Goal: Information Seeking & Learning: Stay updated

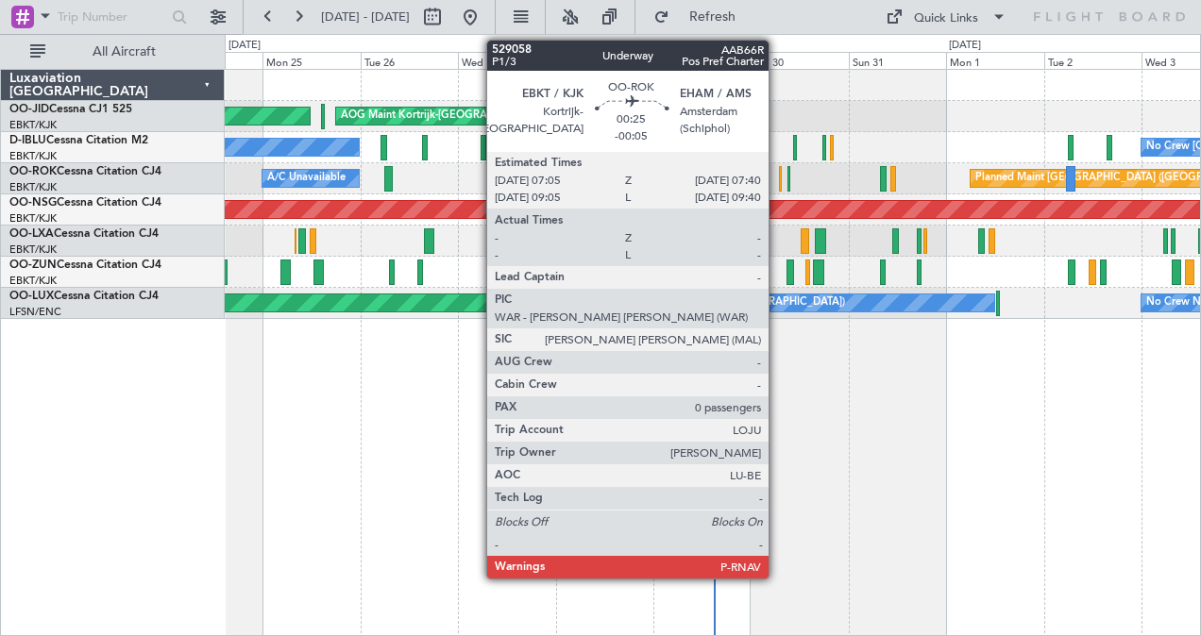
click at [779, 171] on div at bounding box center [780, 178] width 3 height 25
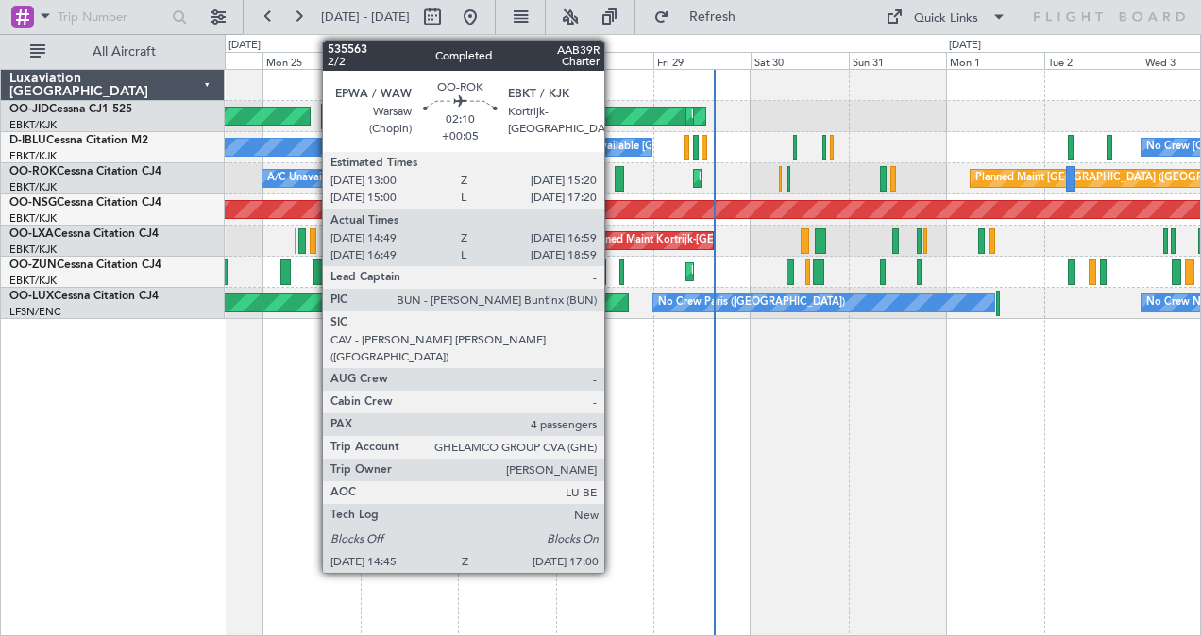
click at [615, 172] on div at bounding box center [619, 178] width 9 height 25
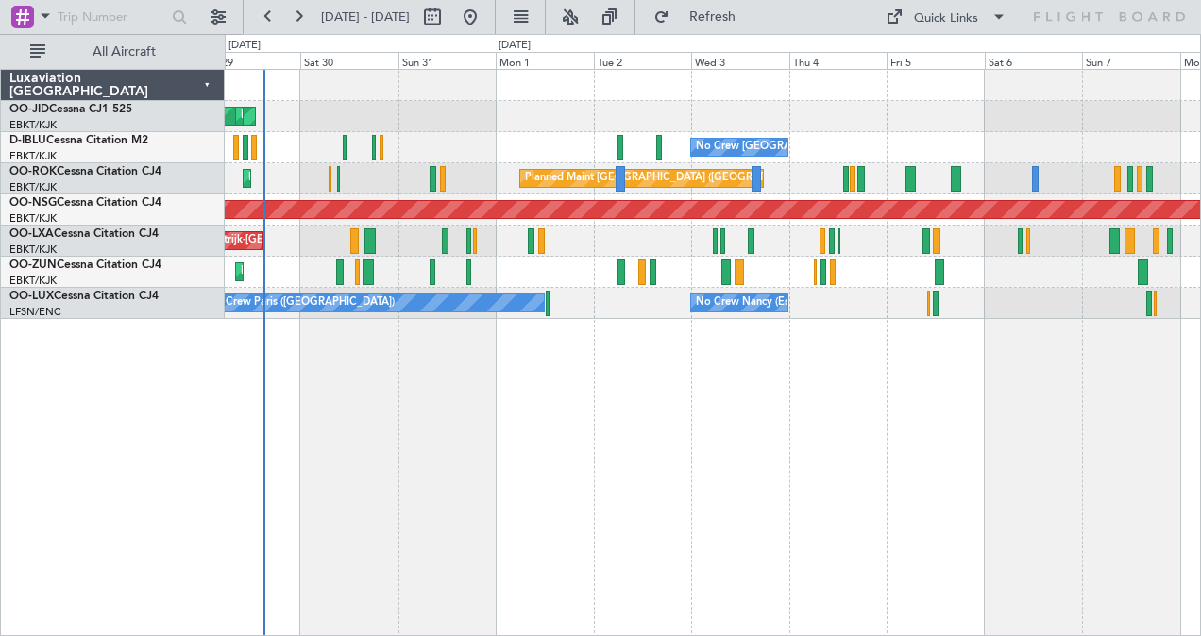
click at [658, 140] on div "AOG Maint Kortrijk-[GEOGRAPHIC_DATA] Planned Maint [GEOGRAPHIC_DATA]-[GEOGRAPHI…" at bounding box center [713, 194] width 976 height 249
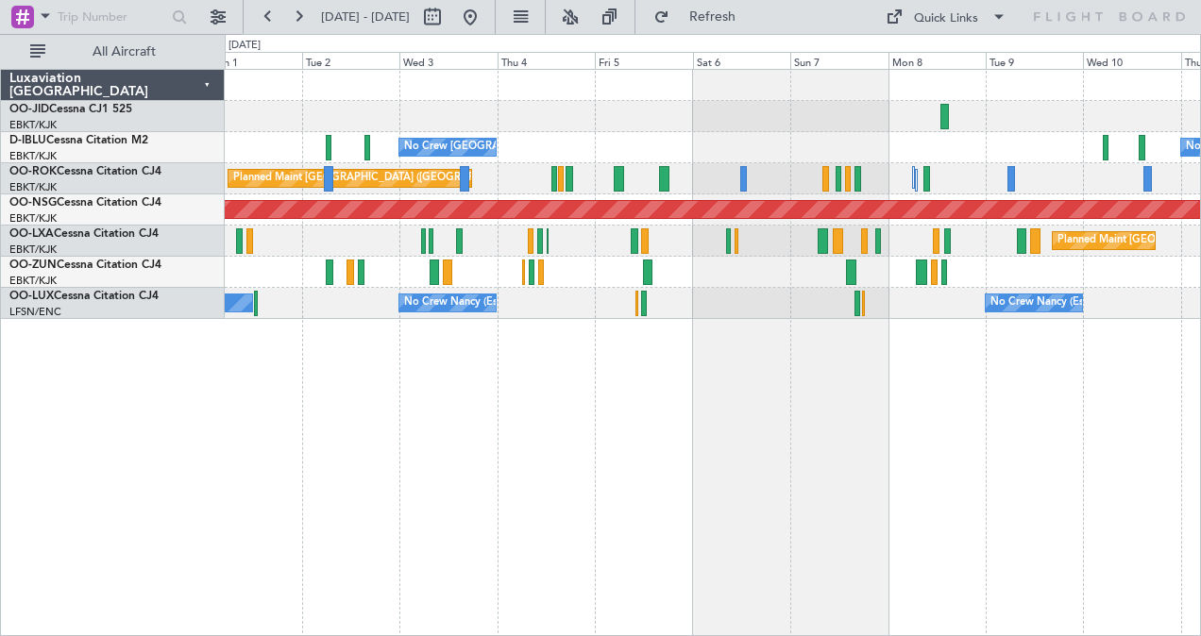
click at [789, 332] on div "No Crew [GEOGRAPHIC_DATA] ([GEOGRAPHIC_DATA] National) No Crew [GEOGRAPHIC_DATA…" at bounding box center [713, 353] width 977 height 569
click at [788, 389] on div "No Crew [GEOGRAPHIC_DATA] ([GEOGRAPHIC_DATA] National) No Crew [GEOGRAPHIC_DATA…" at bounding box center [713, 353] width 977 height 569
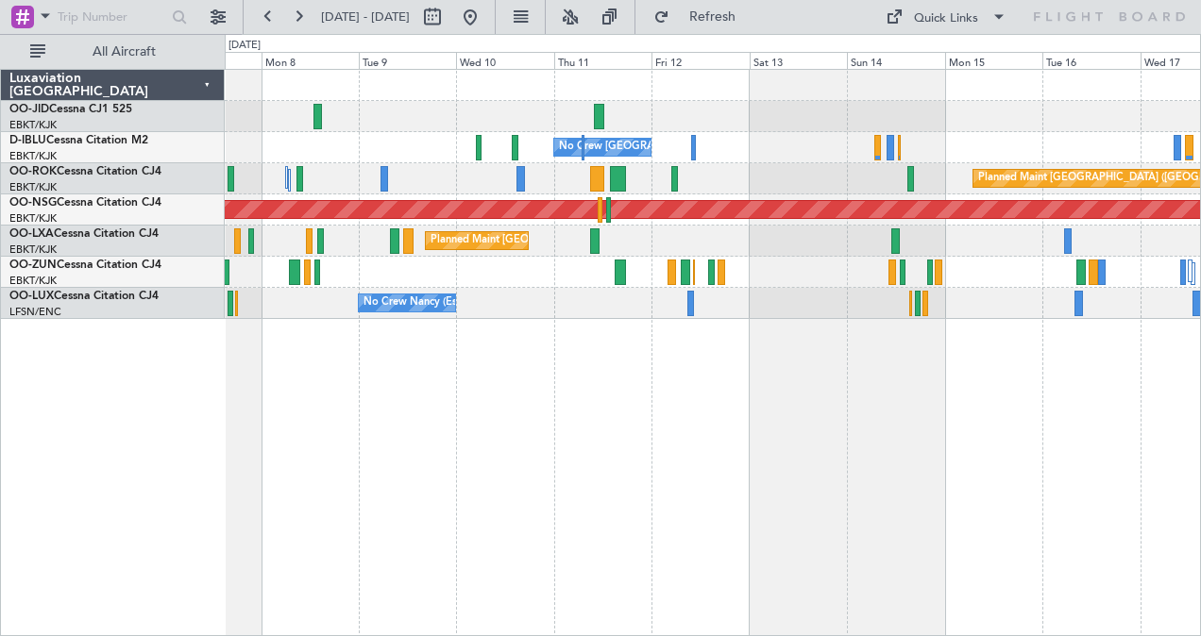
click at [784, 196] on div "No Crew [GEOGRAPHIC_DATA] ([GEOGRAPHIC_DATA] National) Planned Maint [GEOGRAPHI…" at bounding box center [713, 194] width 976 height 249
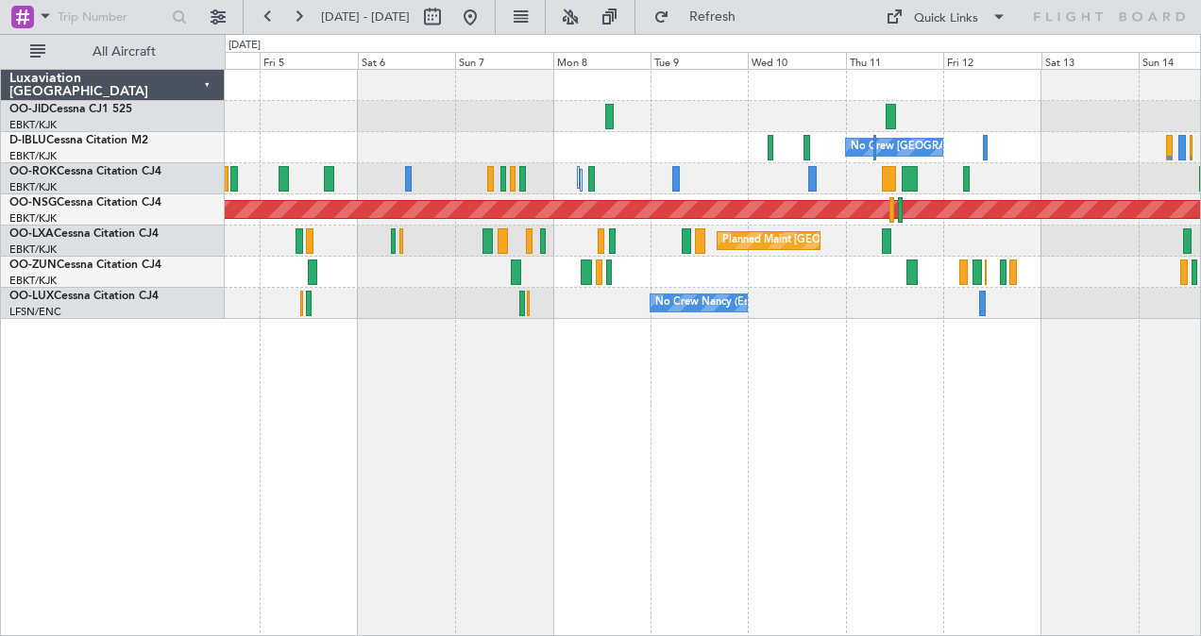
click at [603, 145] on div "No Crew [GEOGRAPHIC_DATA] ([GEOGRAPHIC_DATA] National) No Crew [GEOGRAPHIC_DATA…" at bounding box center [713, 147] width 976 height 31
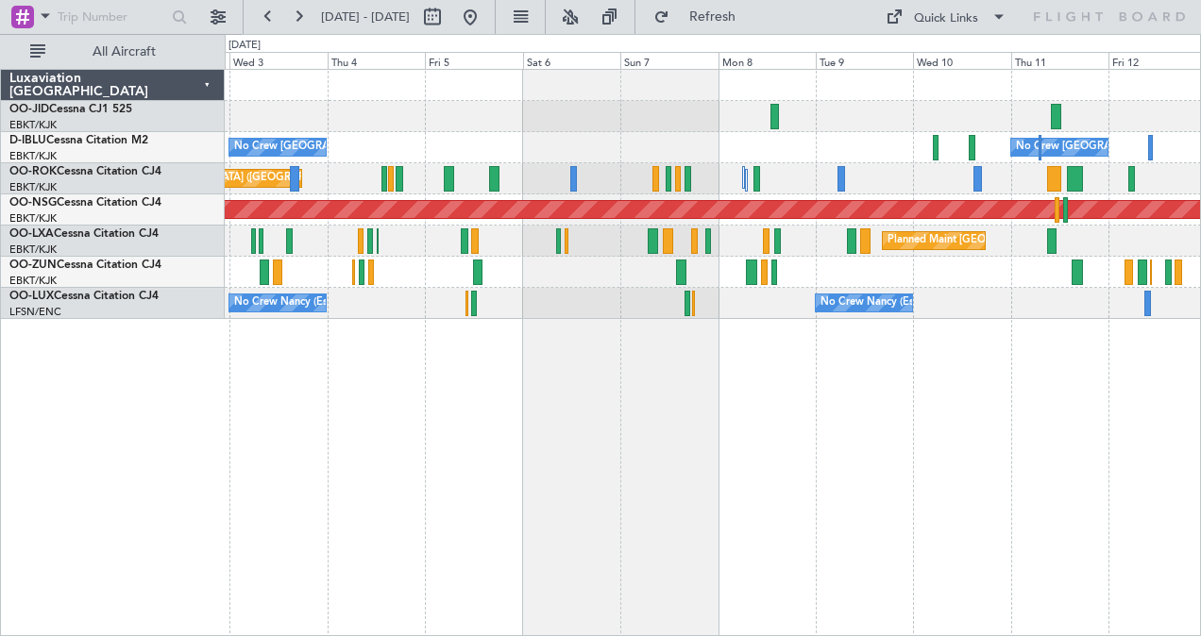
click at [776, 166] on div "No Crew [GEOGRAPHIC_DATA] ([GEOGRAPHIC_DATA] National) No Crew [GEOGRAPHIC_DATA…" at bounding box center [713, 194] width 976 height 249
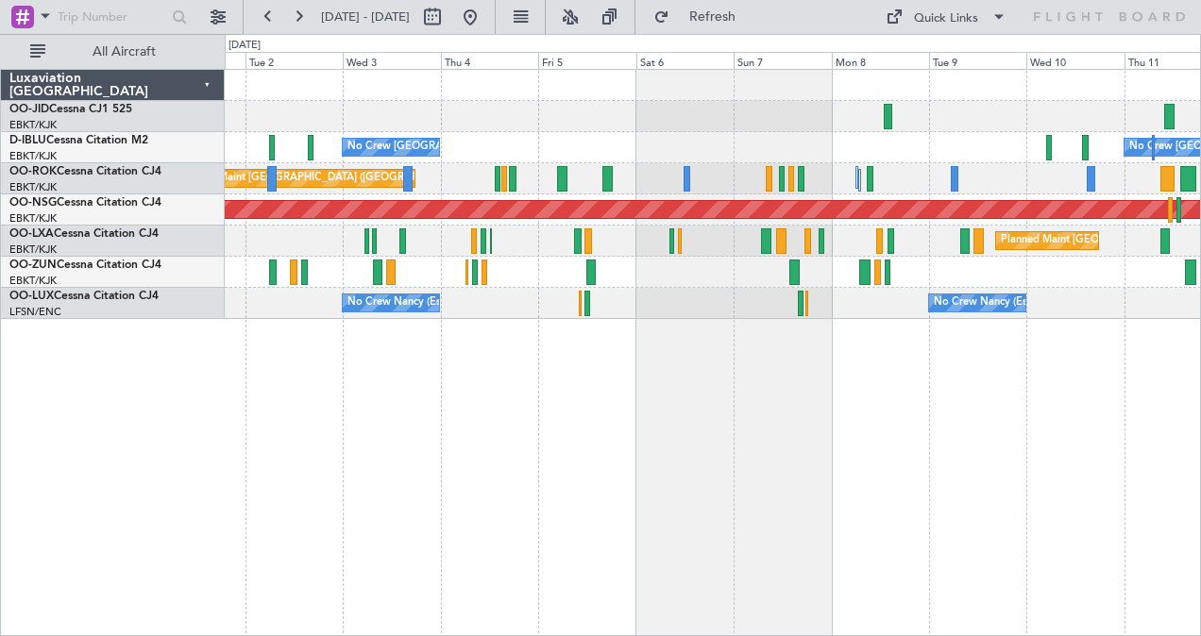
click at [382, 167] on div "No Crew [GEOGRAPHIC_DATA] ([GEOGRAPHIC_DATA] National) No Crew [GEOGRAPHIC_DATA…" at bounding box center [713, 194] width 976 height 249
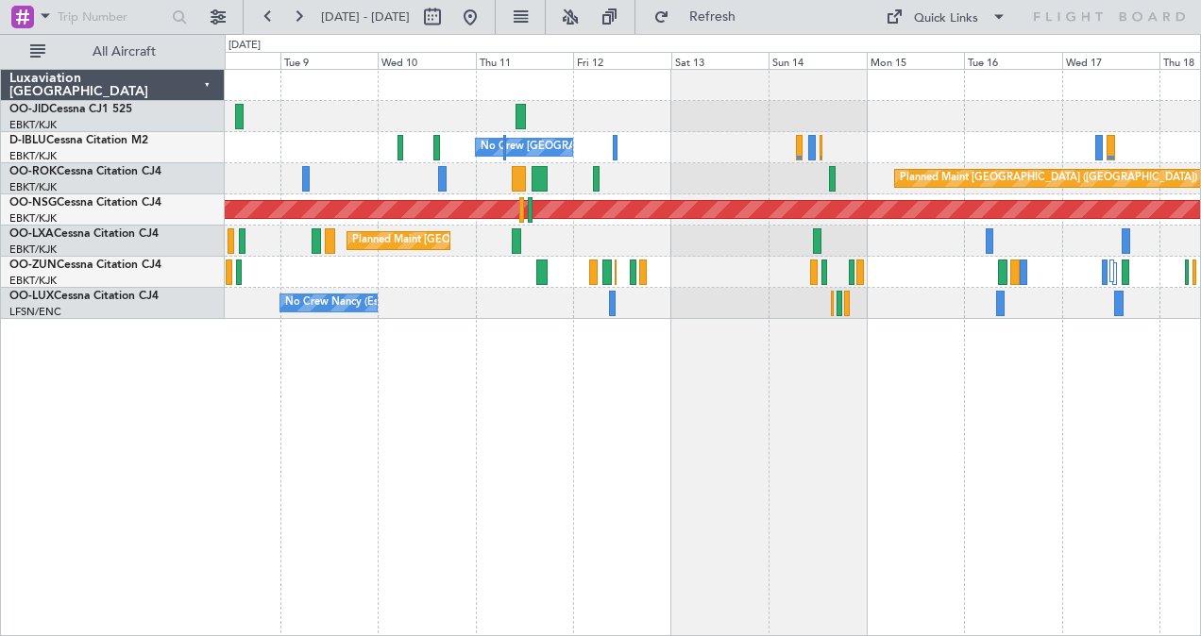
click at [756, 191] on div "No Crew [GEOGRAPHIC_DATA] ([GEOGRAPHIC_DATA] National) Planned Maint [GEOGRAPHI…" at bounding box center [713, 194] width 976 height 249
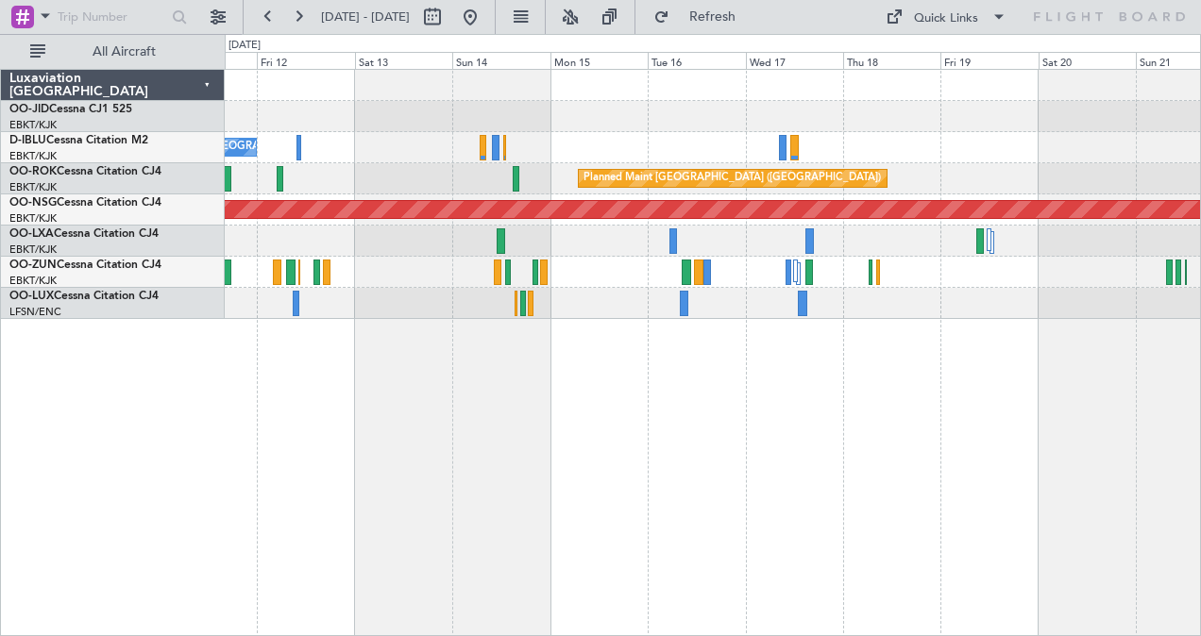
click at [626, 136] on div "No Crew [GEOGRAPHIC_DATA] ([GEOGRAPHIC_DATA] National) Planned Maint [GEOGRAPHI…" at bounding box center [713, 194] width 976 height 249
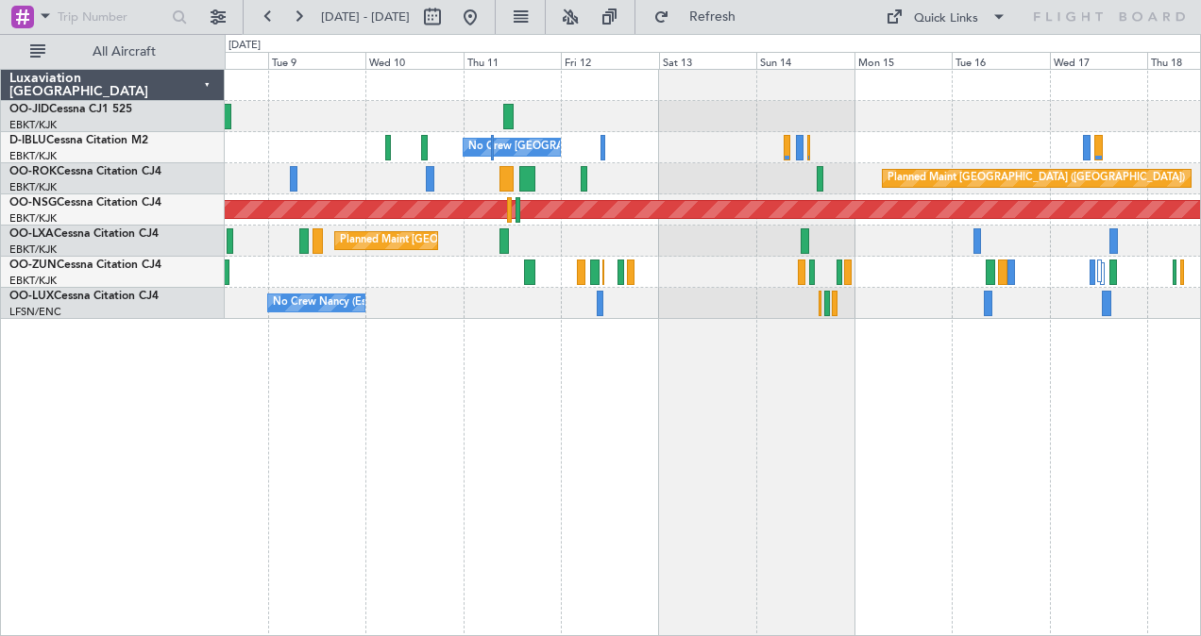
click at [864, 338] on div "No Crew [GEOGRAPHIC_DATA] ([GEOGRAPHIC_DATA] National) Planned Maint [GEOGRAPHI…" at bounding box center [713, 353] width 977 height 569
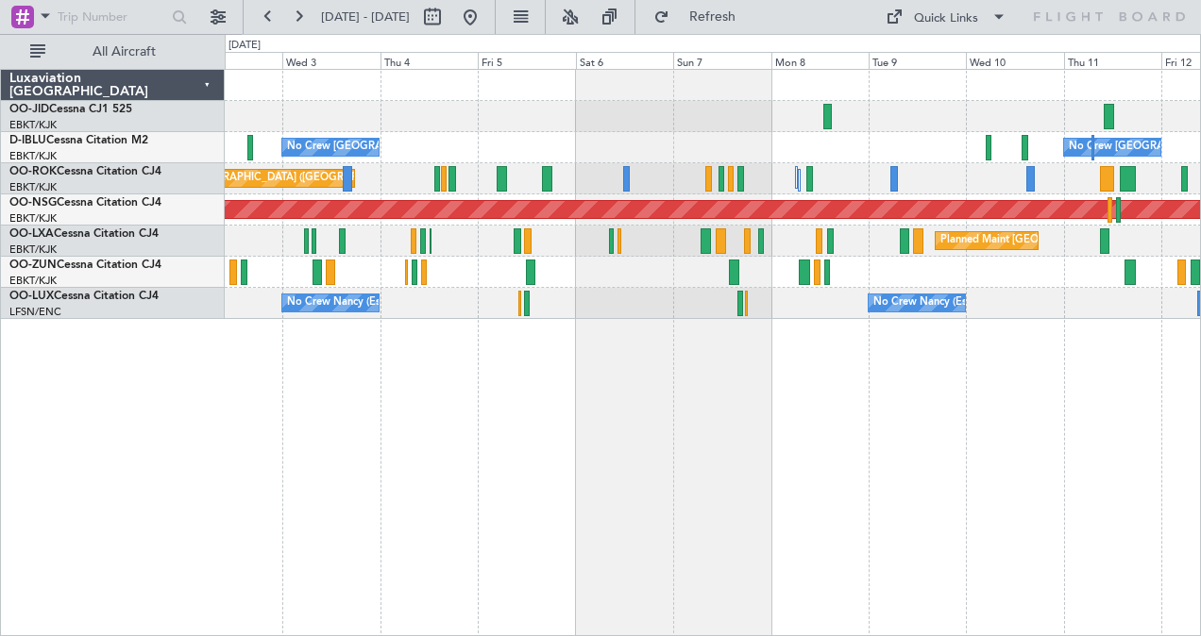
click at [969, 404] on div "No Crew [GEOGRAPHIC_DATA] ([GEOGRAPHIC_DATA] National) No Crew [GEOGRAPHIC_DATA…" at bounding box center [713, 353] width 977 height 569
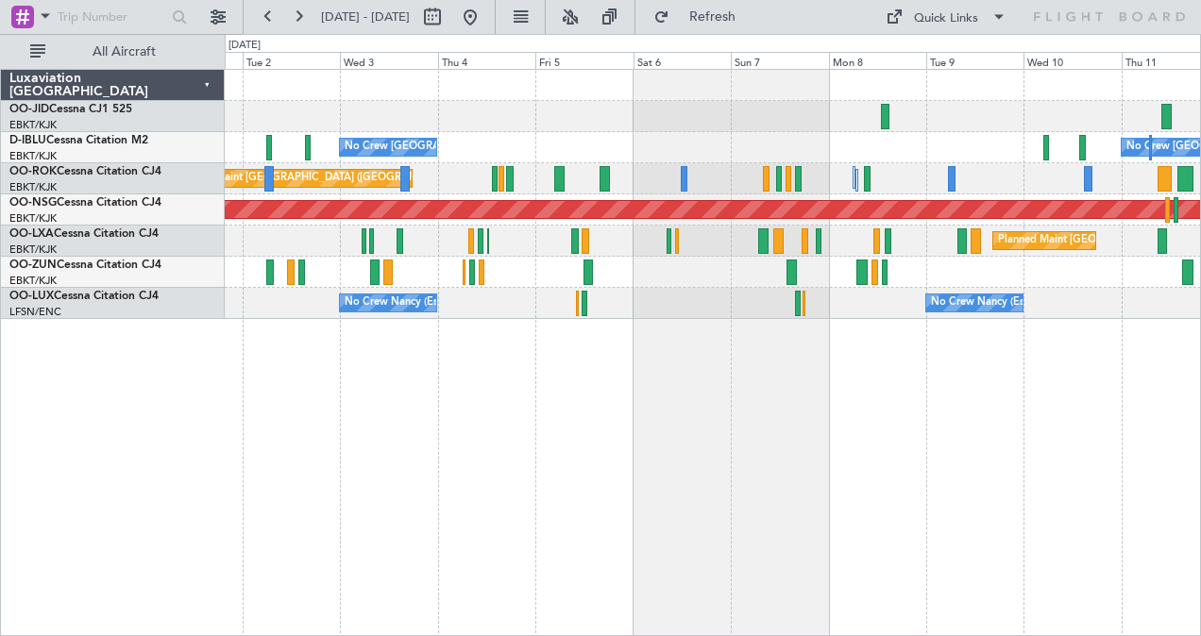
click at [331, 440] on div "No Crew [GEOGRAPHIC_DATA] ([GEOGRAPHIC_DATA] National) No Crew [GEOGRAPHIC_DATA…" at bounding box center [713, 353] width 977 height 569
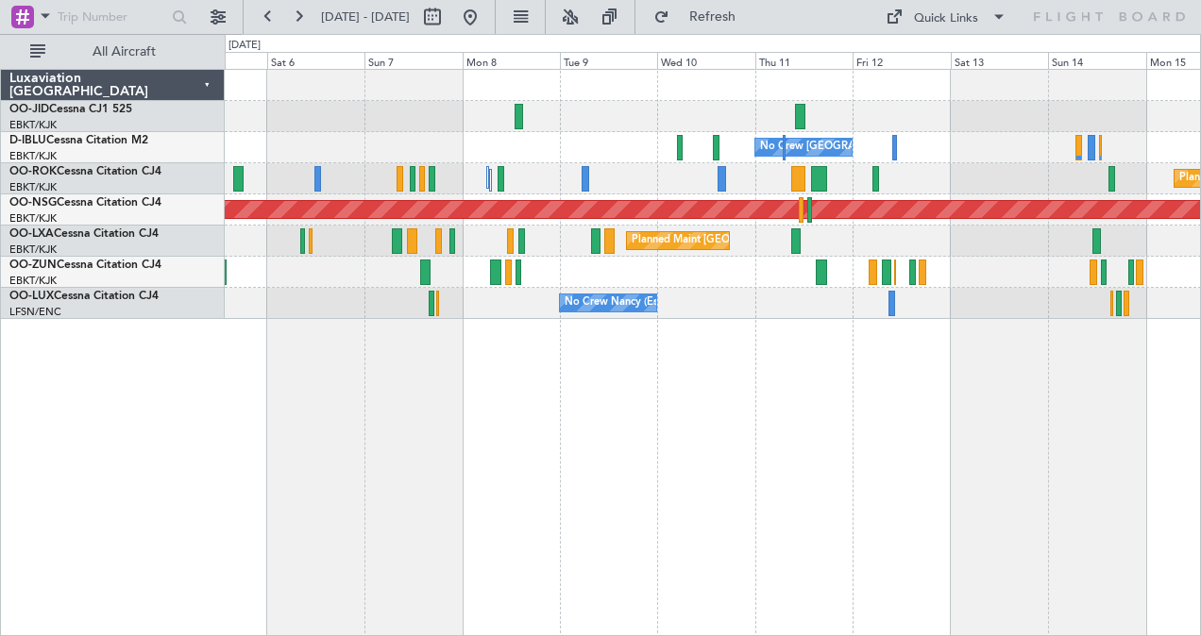
click at [697, 408] on div "No Crew [GEOGRAPHIC_DATA] ([GEOGRAPHIC_DATA] National) No Crew [GEOGRAPHIC_DATA…" at bounding box center [713, 353] width 977 height 569
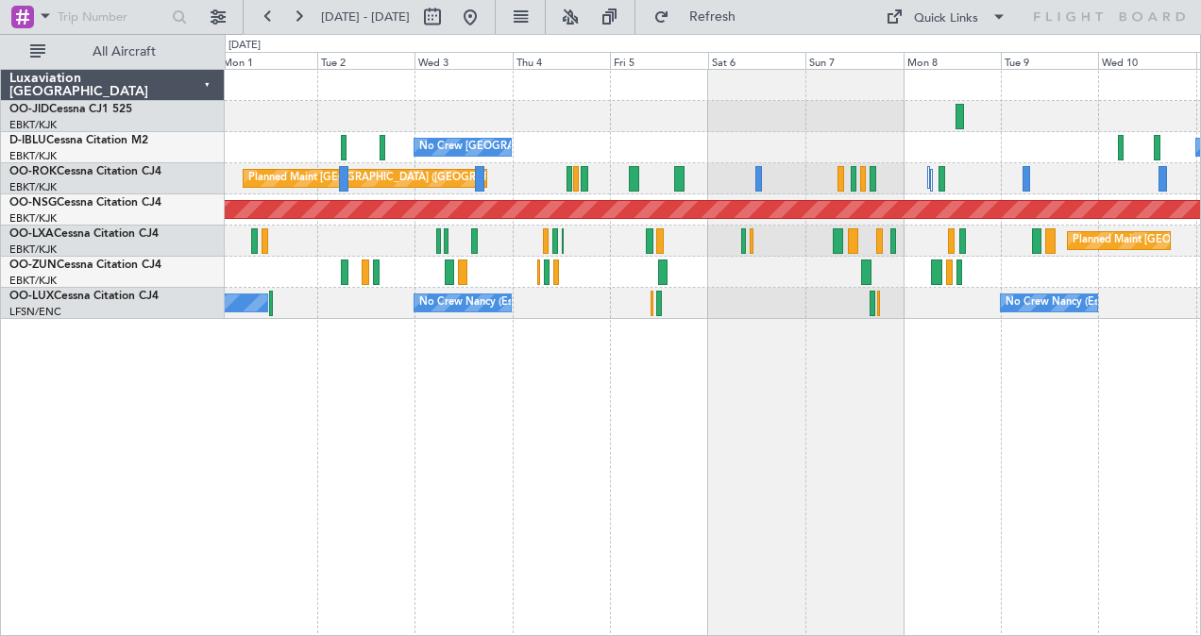
click at [813, 300] on div "No Crew [GEOGRAPHIC_DATA] ([GEOGRAPHIC_DATA] National) No Crew [GEOGRAPHIC_DATA…" at bounding box center [713, 353] width 977 height 569
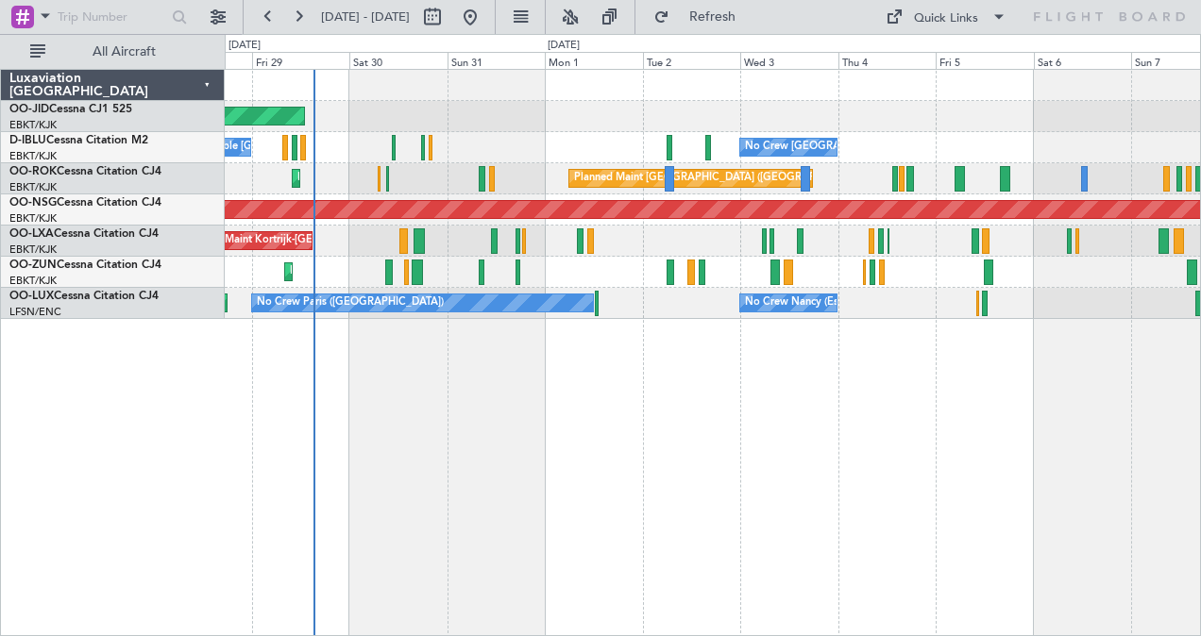
click at [664, 366] on div "Planned Maint Kortrijk-[GEOGRAPHIC_DATA] AOG Maint [GEOGRAPHIC_DATA]-[GEOGRAPHI…" at bounding box center [713, 353] width 977 height 569
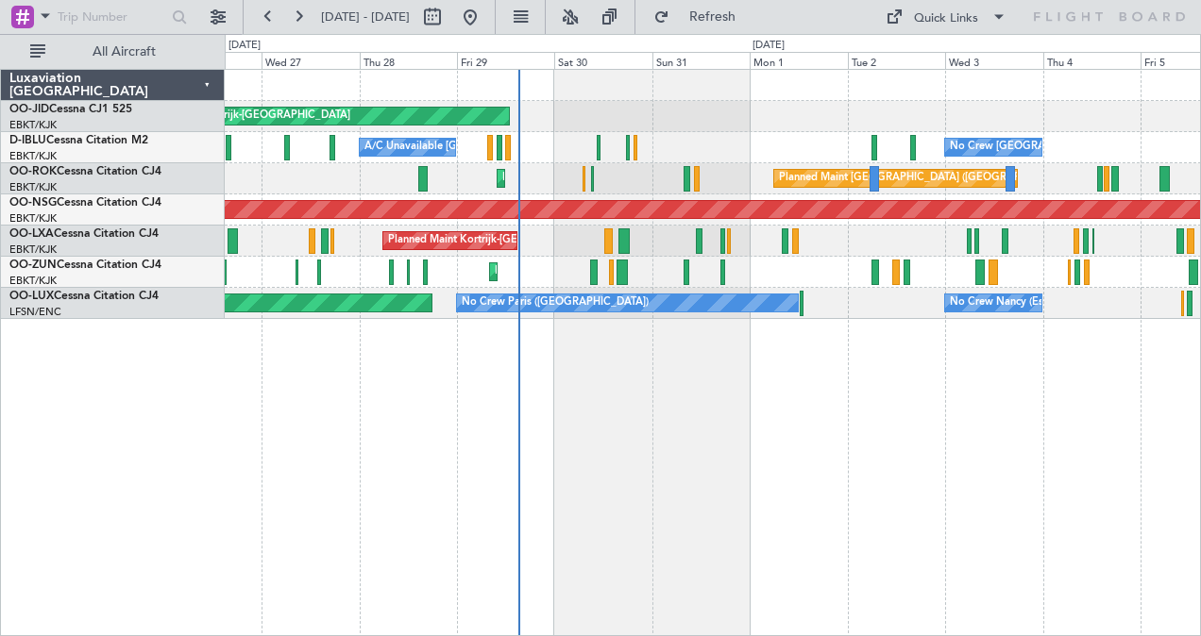
click at [620, 416] on div "Planned Maint Kortrijk-[GEOGRAPHIC_DATA] AOG Maint [GEOGRAPHIC_DATA]-[GEOGRAPHI…" at bounding box center [713, 353] width 977 height 569
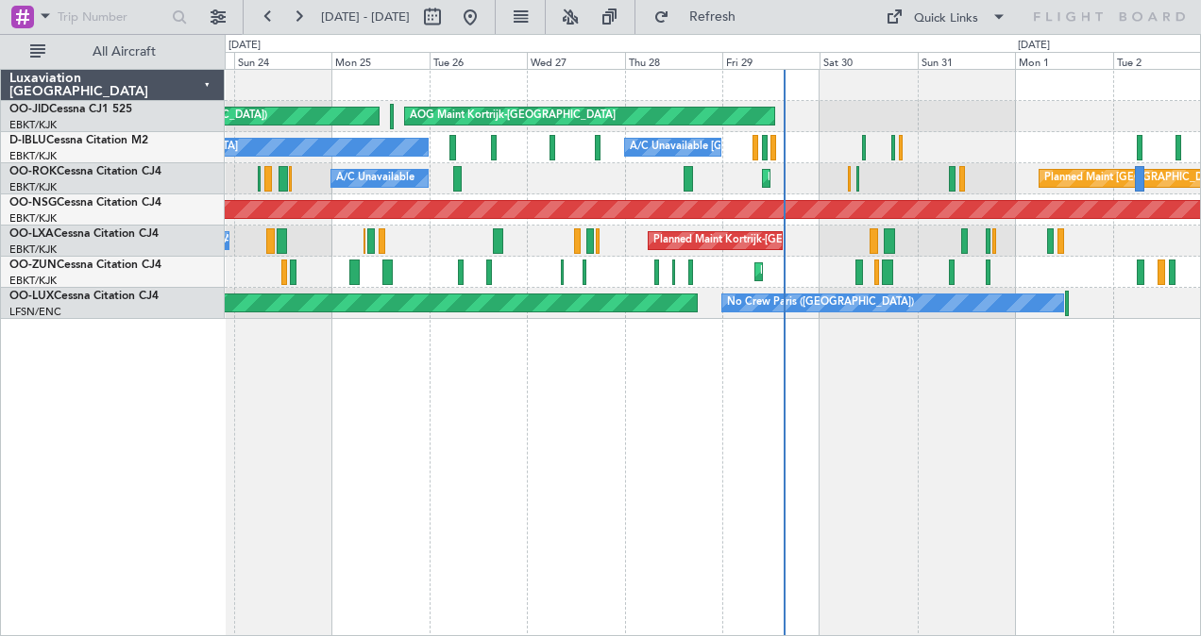
click at [567, 158] on div "Planned Maint Kortrijk-[GEOGRAPHIC_DATA] AOG Maint [GEOGRAPHIC_DATA]-[GEOGRAPHI…" at bounding box center [713, 194] width 976 height 249
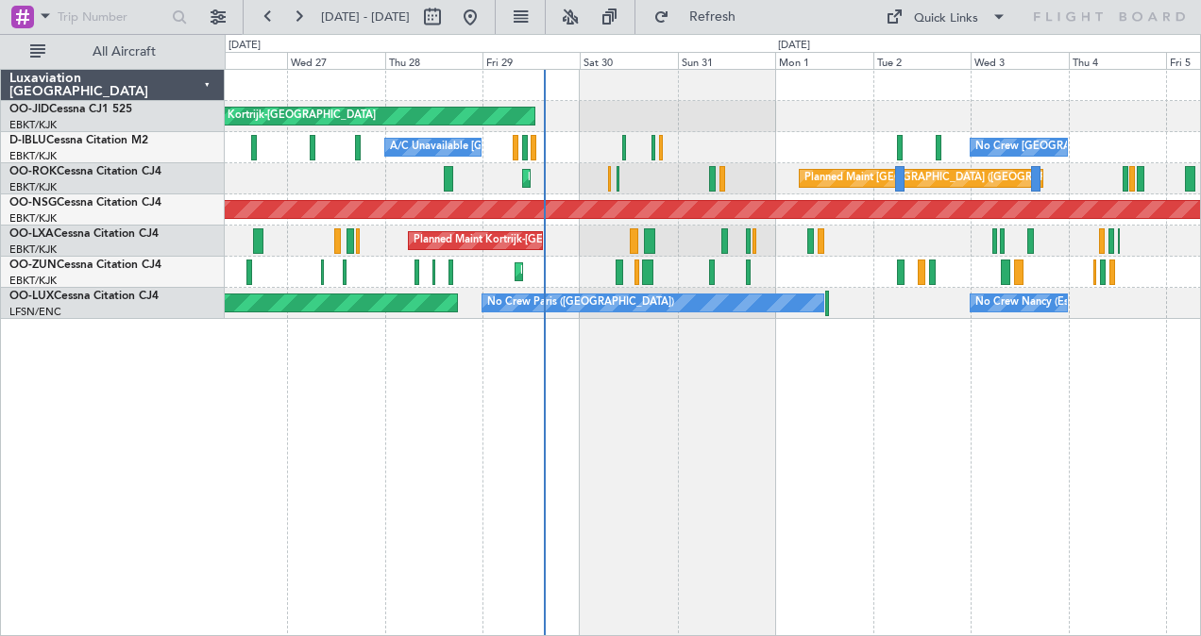
click at [594, 159] on div "A/C Unavailable [GEOGRAPHIC_DATA]-[GEOGRAPHIC_DATA] No Crew [GEOGRAPHIC_DATA] (…" at bounding box center [713, 147] width 976 height 31
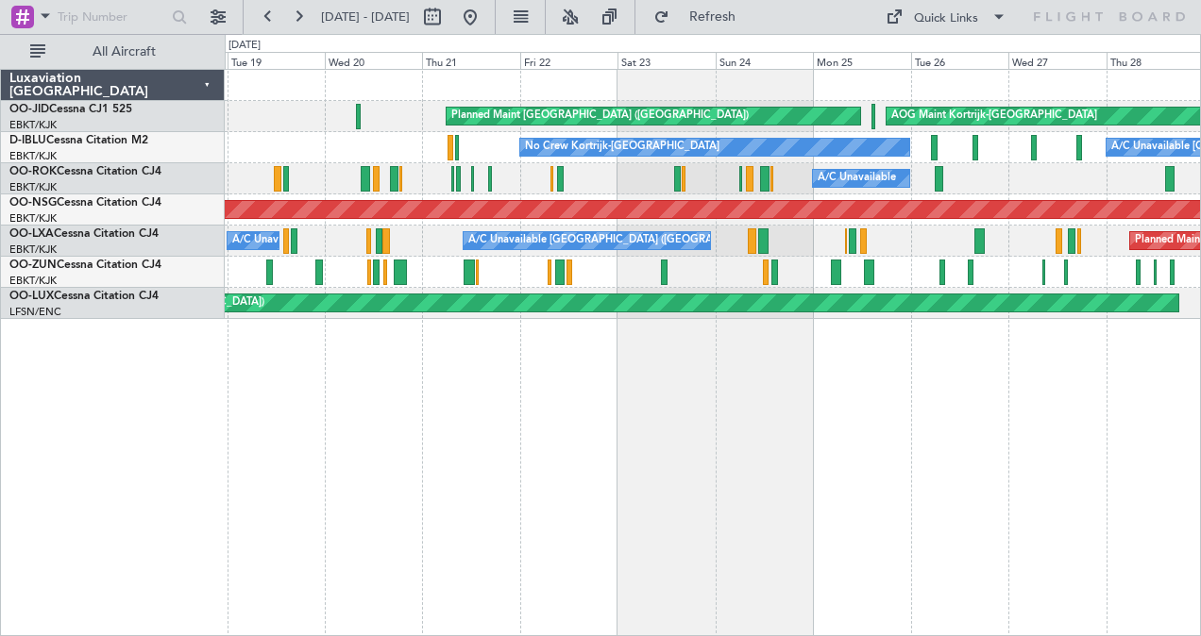
click at [1082, 459] on div "AOG Maint Kortrijk-[GEOGRAPHIC_DATA] Planned Maint [GEOGRAPHIC_DATA] ([GEOGRAPH…" at bounding box center [713, 353] width 977 height 569
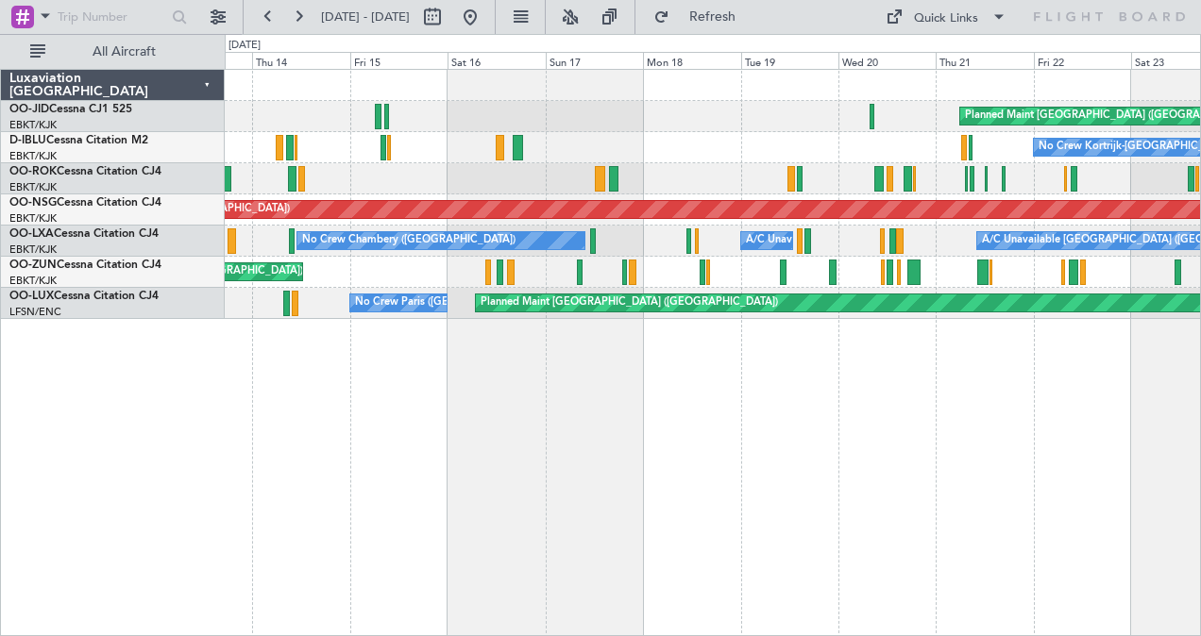
click at [901, 446] on div "Planned Maint [GEOGRAPHIC_DATA] ([GEOGRAPHIC_DATA]) AOG Maint [GEOGRAPHIC_DATA]…" at bounding box center [713, 353] width 977 height 569
click at [481, 415] on div "Planned Maint [GEOGRAPHIC_DATA] ([GEOGRAPHIC_DATA]) AOG Maint [GEOGRAPHIC_DATA]…" at bounding box center [713, 353] width 977 height 569
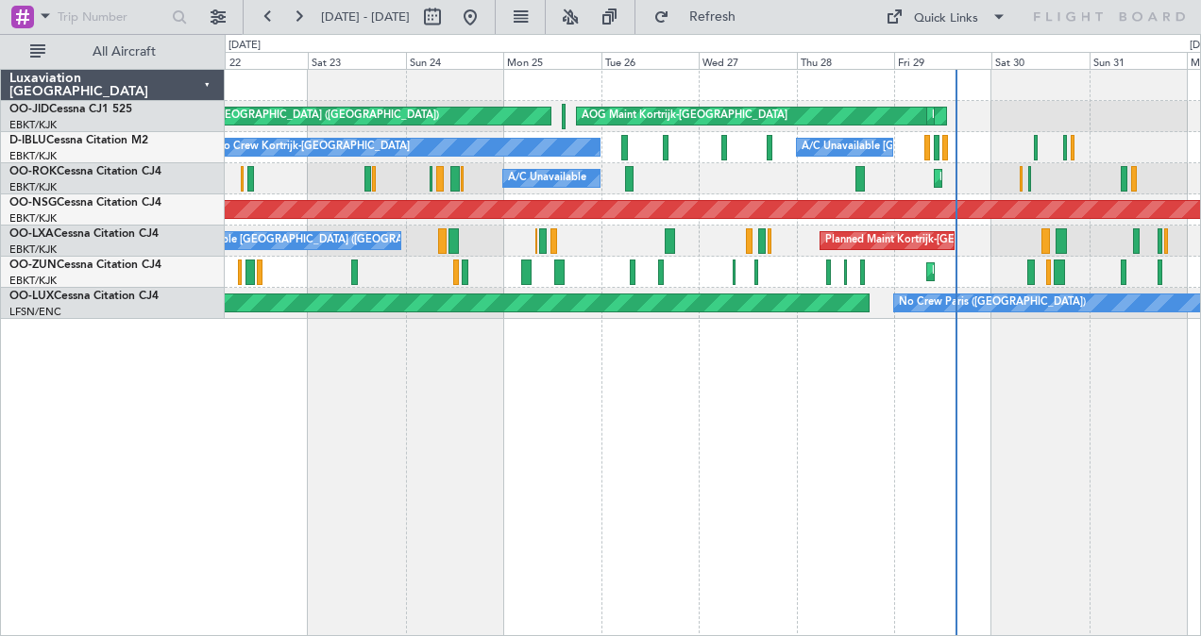
click at [614, 471] on div "AOG Maint Kortrijk-[GEOGRAPHIC_DATA] Planned Maint [GEOGRAPHIC_DATA] ([GEOGRAPH…" at bounding box center [713, 353] width 977 height 569
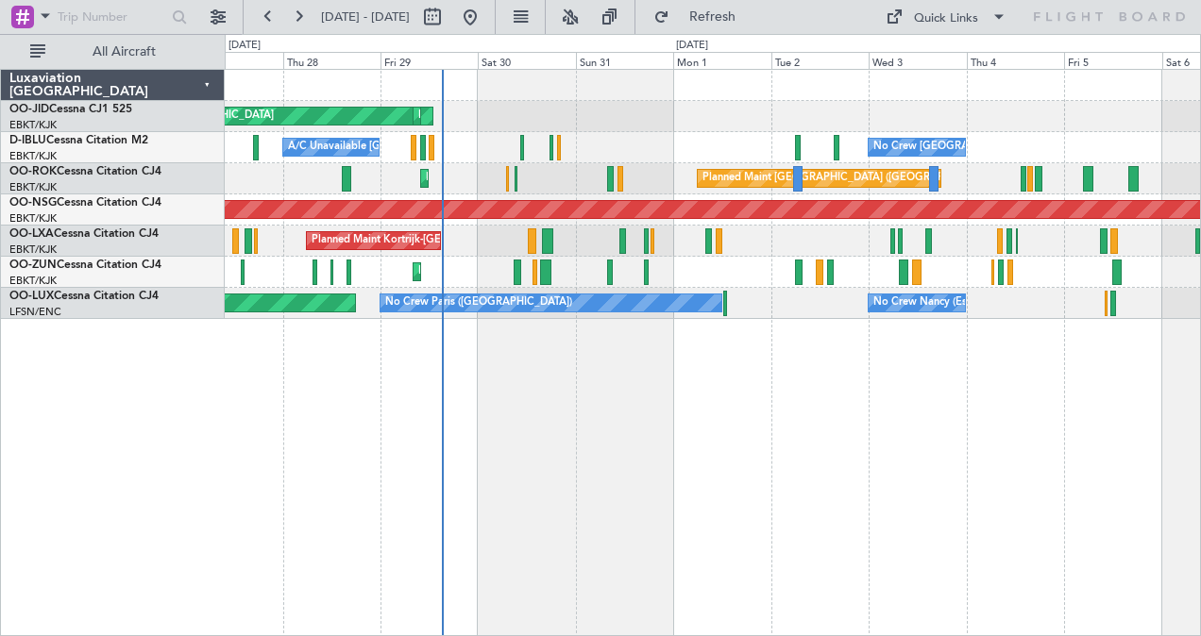
click at [505, 536] on div "AOG Maint Kortrijk-[GEOGRAPHIC_DATA] Planned Maint [GEOGRAPHIC_DATA]-[GEOGRAPHI…" at bounding box center [713, 353] width 977 height 569
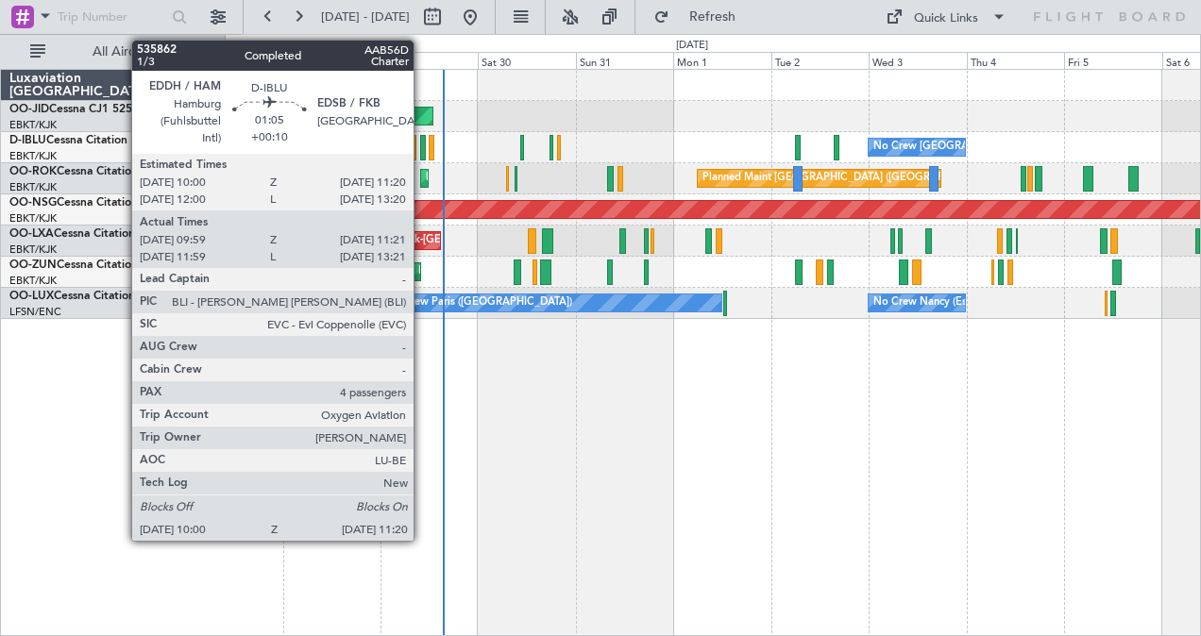
click at [423, 141] on div at bounding box center [423, 147] width 6 height 25
